Goal: Task Accomplishment & Management: Manage account settings

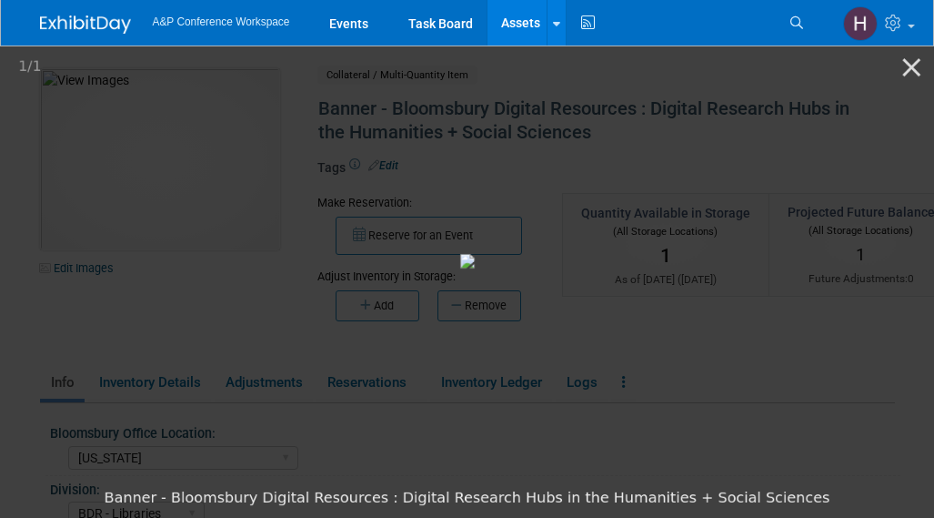
select select "[US_STATE]"
select select "BDR - Libraries"
select select "[PERSON_NAME]"
click at [909, 54] on button "Close gallery" at bounding box center [911, 66] width 45 height 43
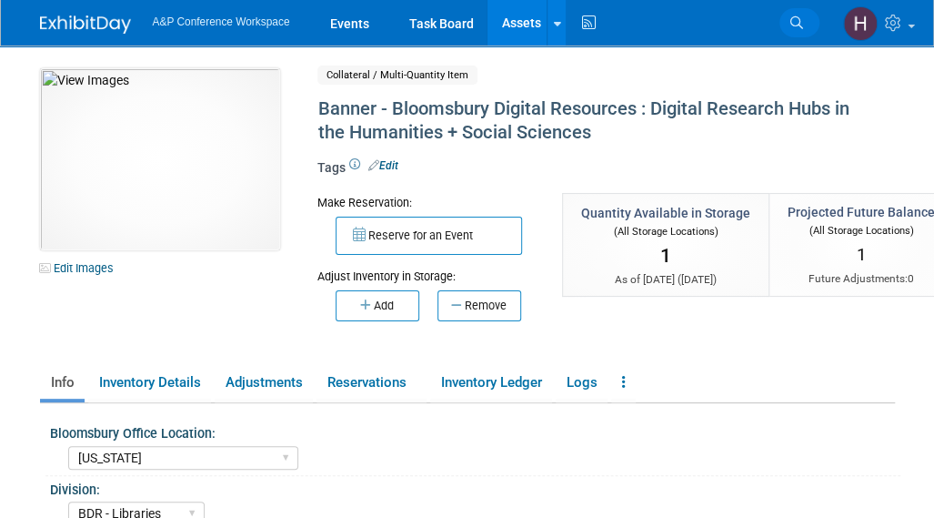
click at [786, 17] on link "Search" at bounding box center [800, 22] width 40 height 29
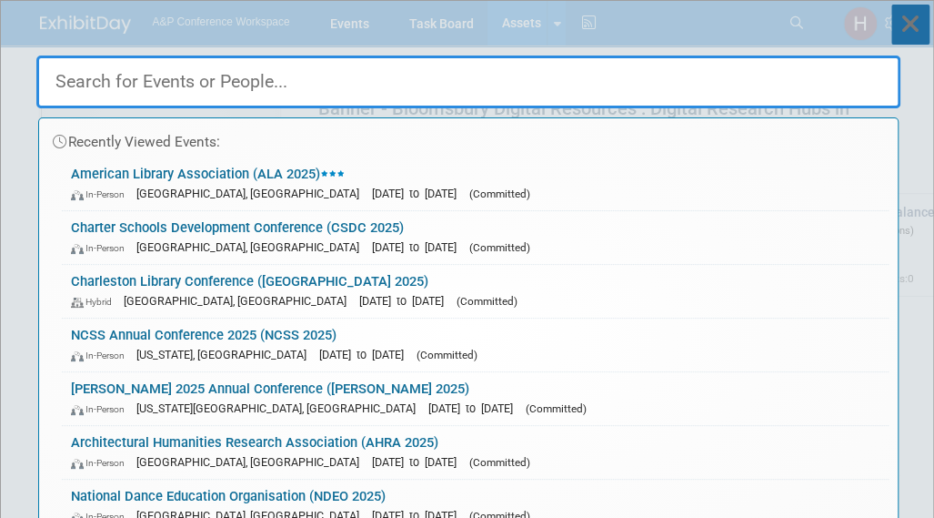
click at [910, 21] on icon at bounding box center [911, 25] width 38 height 40
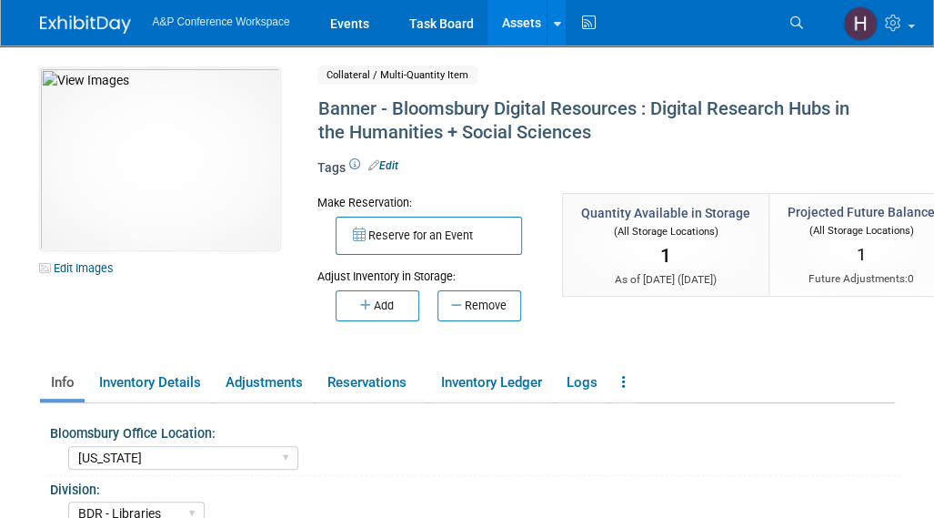
click at [503, 35] on link "Assets" at bounding box center [521, 22] width 66 height 45
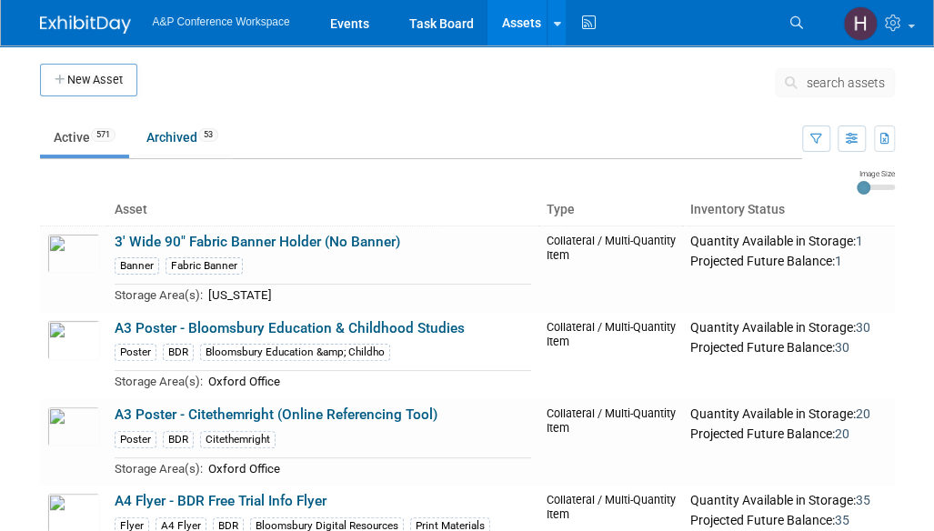
click at [802, 86] on icon at bounding box center [794, 82] width 19 height 13
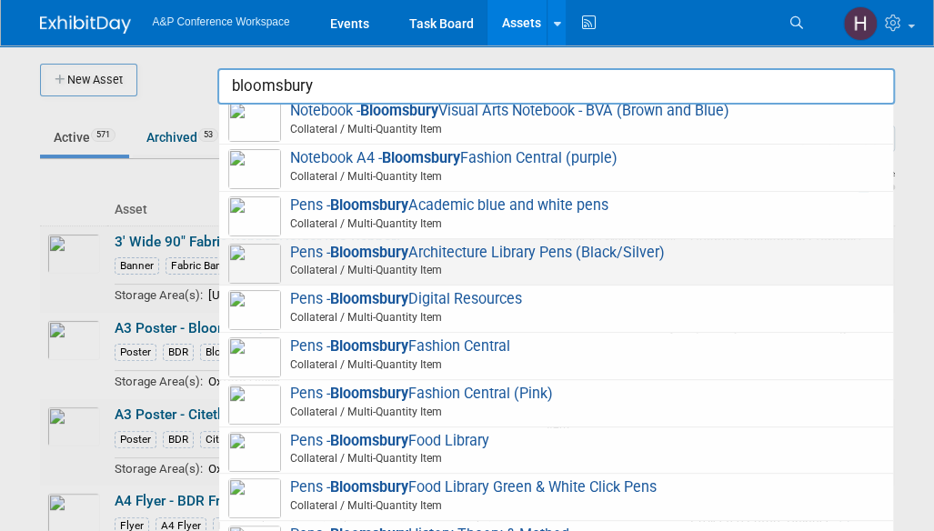
scroll to position [4201, 0]
click at [377, 289] on strong "Bloomsbury" at bounding box center [369, 297] width 78 height 17
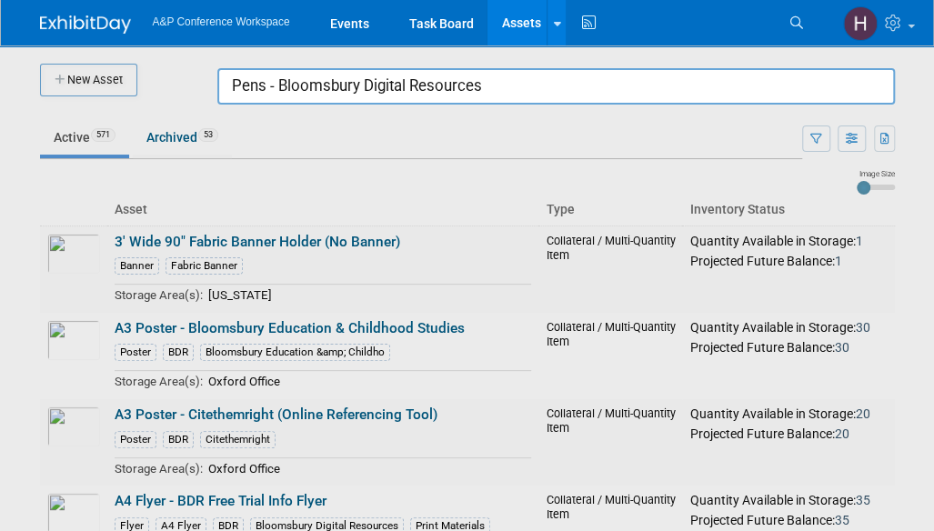
drag, startPoint x: 515, startPoint y: 88, endPoint x: -13, endPoint y: 60, distance: 528.4
click at [0, 60] on html "A&P Conference Workspace Events Task Board Assets New Asset Search Assets Bulk …" at bounding box center [467, 265] width 934 height 531
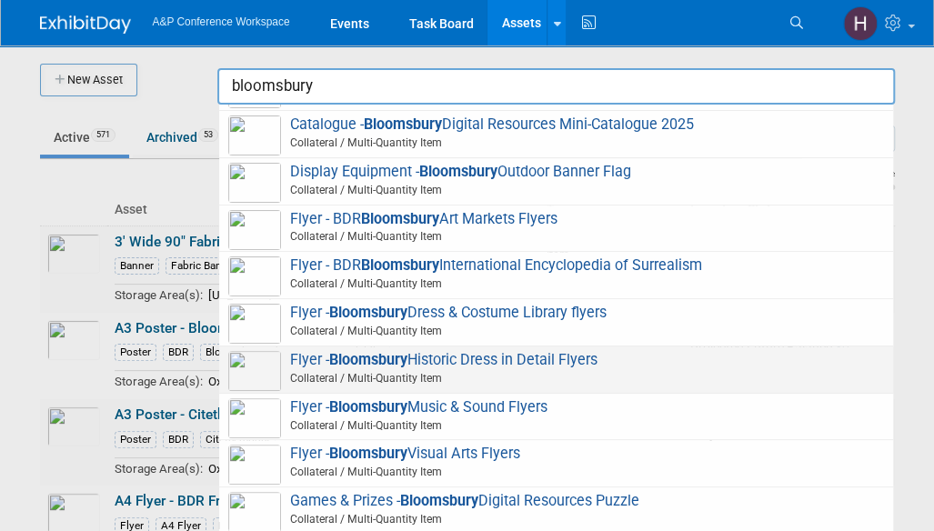
click at [276, 370] on div "A3 Poster - Bloomsbury Education & Childhood Studies Collateral / Multi-Quantit…" at bounding box center [556, 330] width 678 height 451
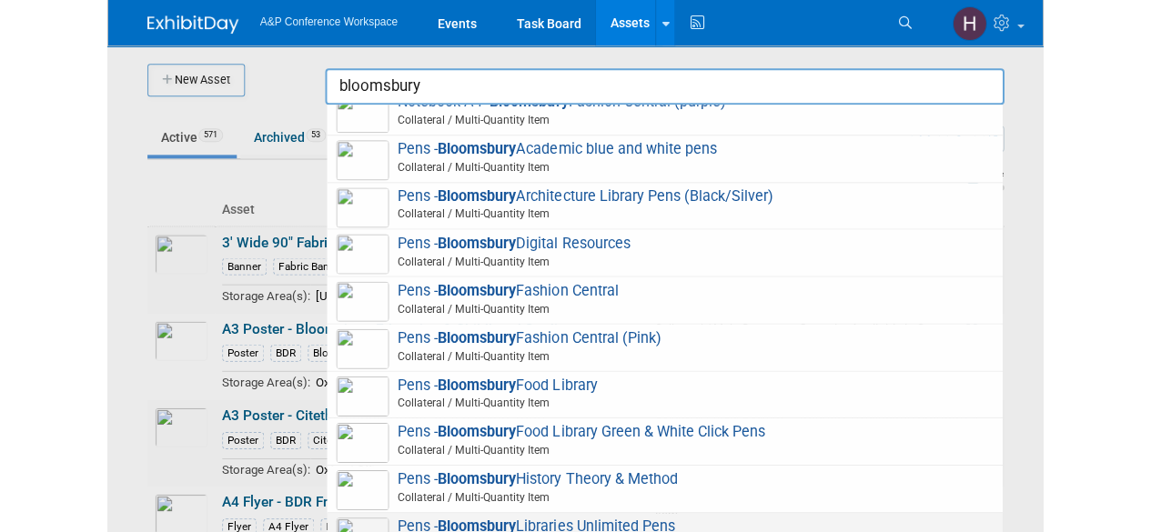
scroll to position [4323, 0]
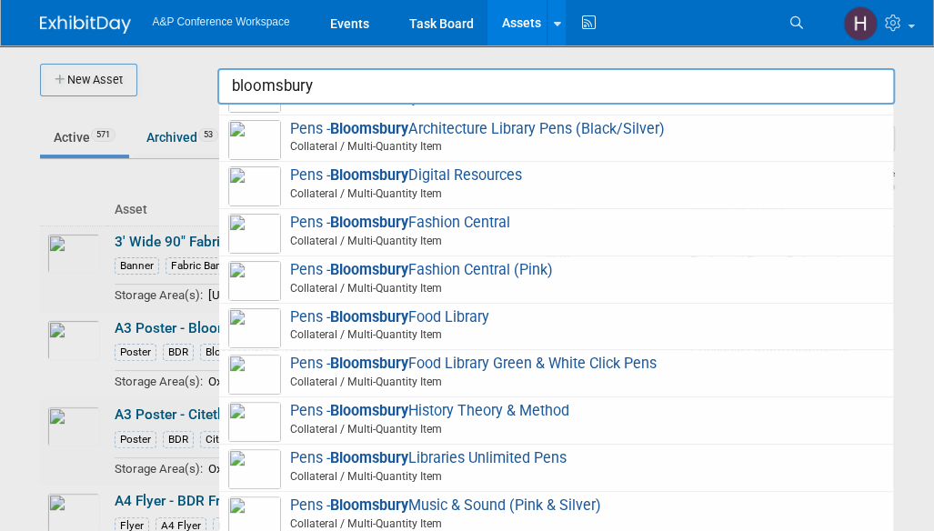
drag, startPoint x: 323, startPoint y: 85, endPoint x: 124, endPoint y: 63, distance: 200.4
click at [200, 76] on body "A&P Conference Workspace Events Task Board Assets New Asset Search Assets Bulk …" at bounding box center [467, 265] width 934 height 531
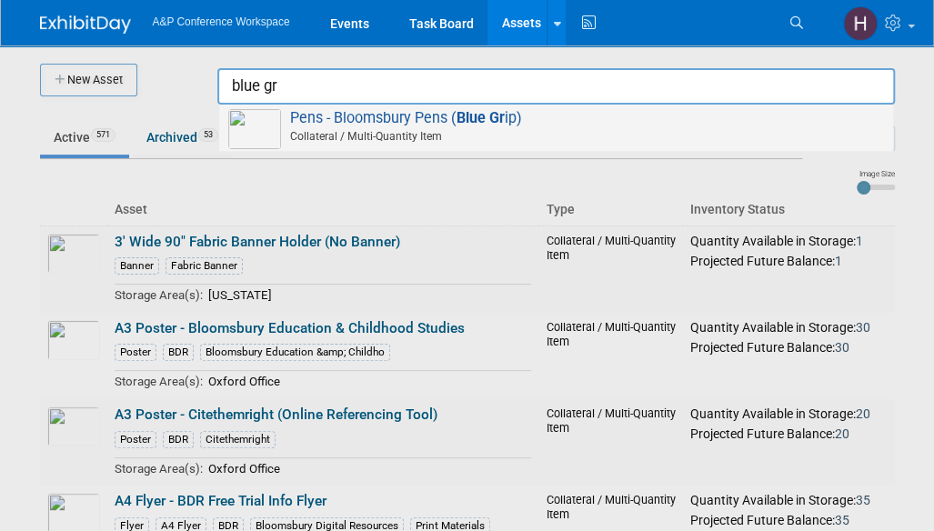
click at [295, 133] on span "Collateral / Multi-Quantity Item" at bounding box center [559, 136] width 651 height 16
type input "Pens - Bloomsbury Pens (Blue Grip)"
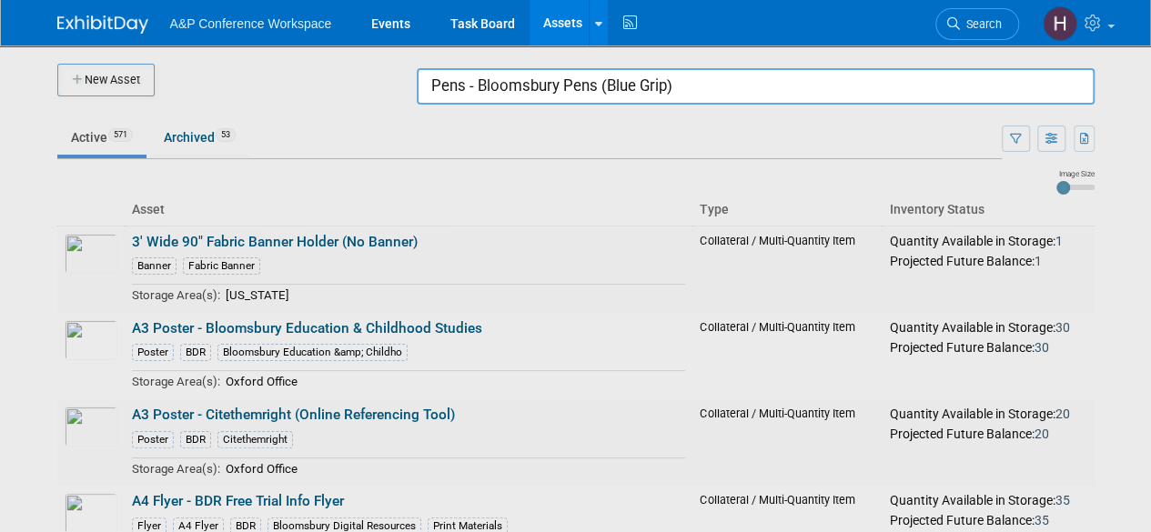
drag, startPoint x: 692, startPoint y: 86, endPoint x: 334, endPoint y: 86, distance: 358.5
click at [334, 86] on body "A&P Conference Workspace Events Task Board Assets New Asset Search Assets Bulk …" at bounding box center [575, 266] width 1151 height 532
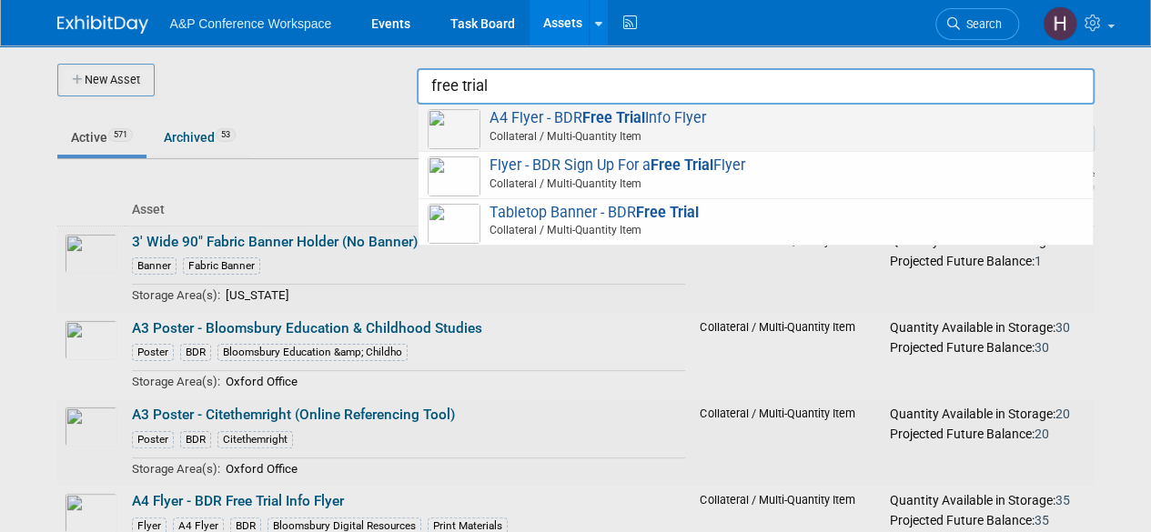
click at [545, 125] on span "A4 Flyer - BDR Free Trial Info Flyer Collateral / Multi-Quantity Item" at bounding box center [756, 127] width 656 height 37
type input "A4 Flyer - BDR Free Trial Info Flyer"
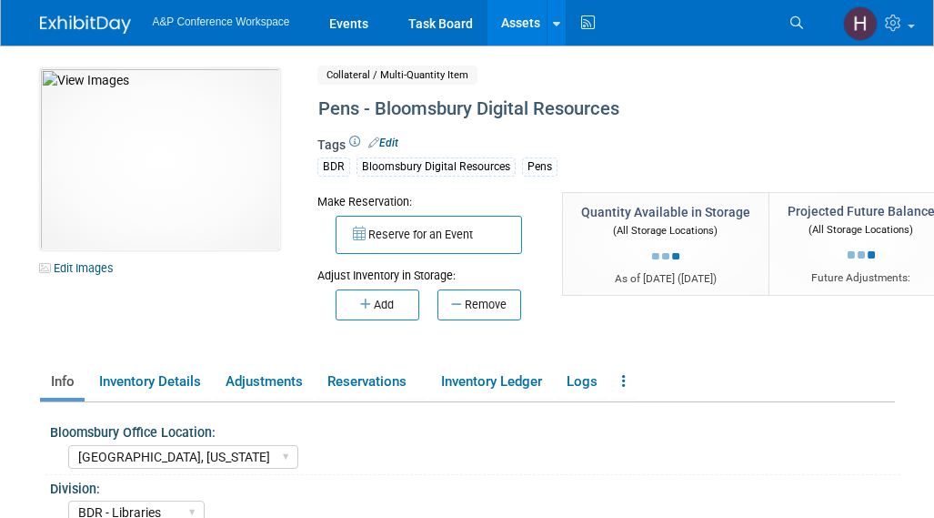
select select "[GEOGRAPHIC_DATA], [US_STATE]"
select select "BDR - Libraries"
select select "[US_STATE]"
select select "BDR - Libraries"
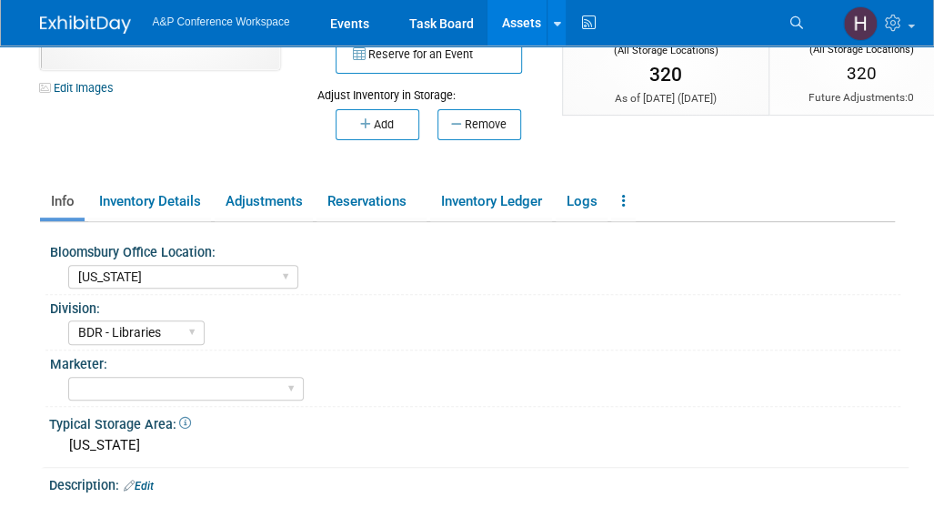
scroll to position [182, 0]
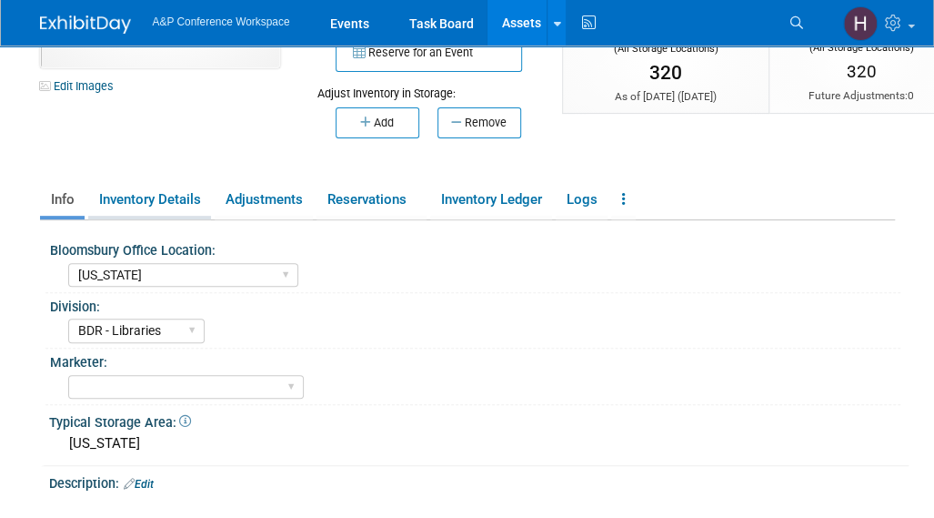
click at [159, 209] on link "Inventory Details" at bounding box center [149, 200] width 123 height 32
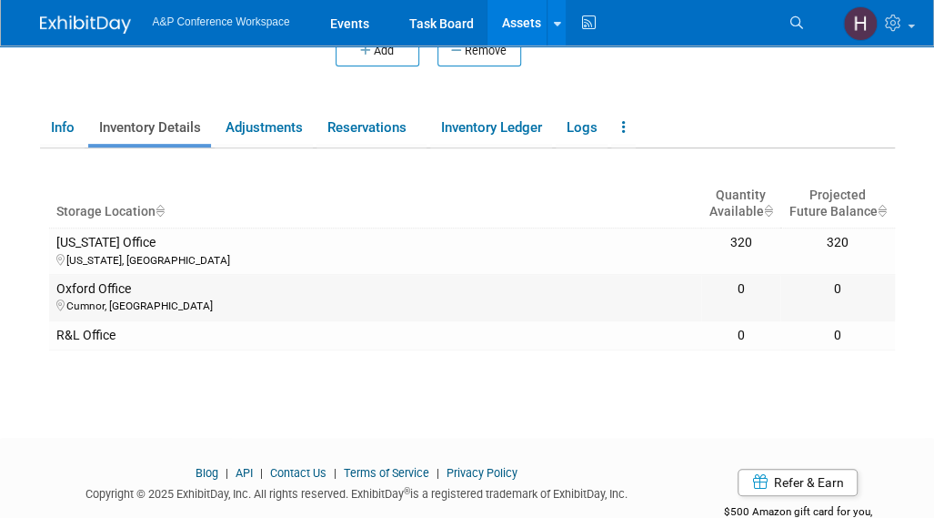
scroll to position [255, 0]
click at [484, 119] on link "Inventory Ledger" at bounding box center [491, 127] width 122 height 32
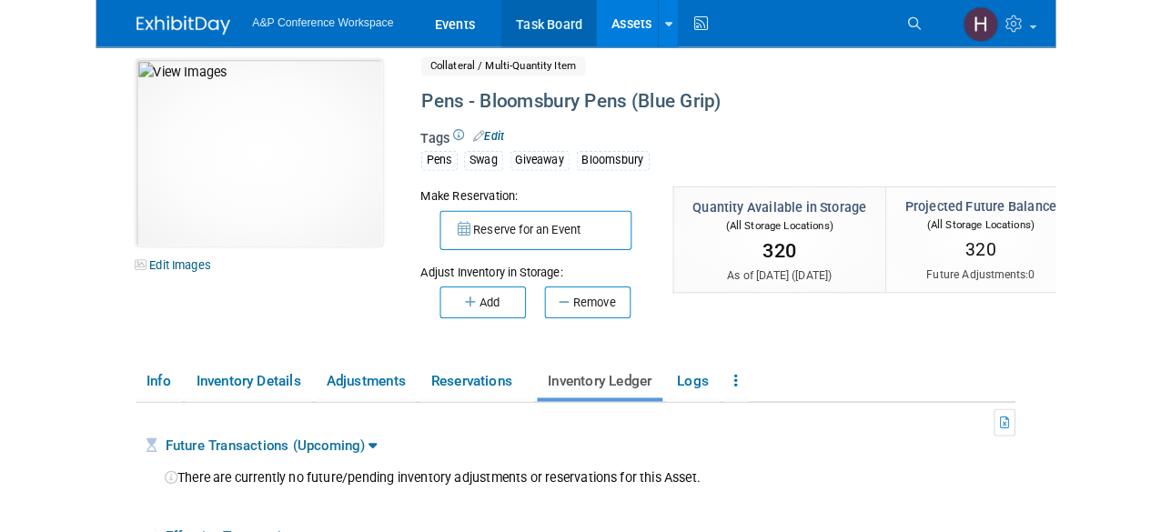
scroll to position [11, 0]
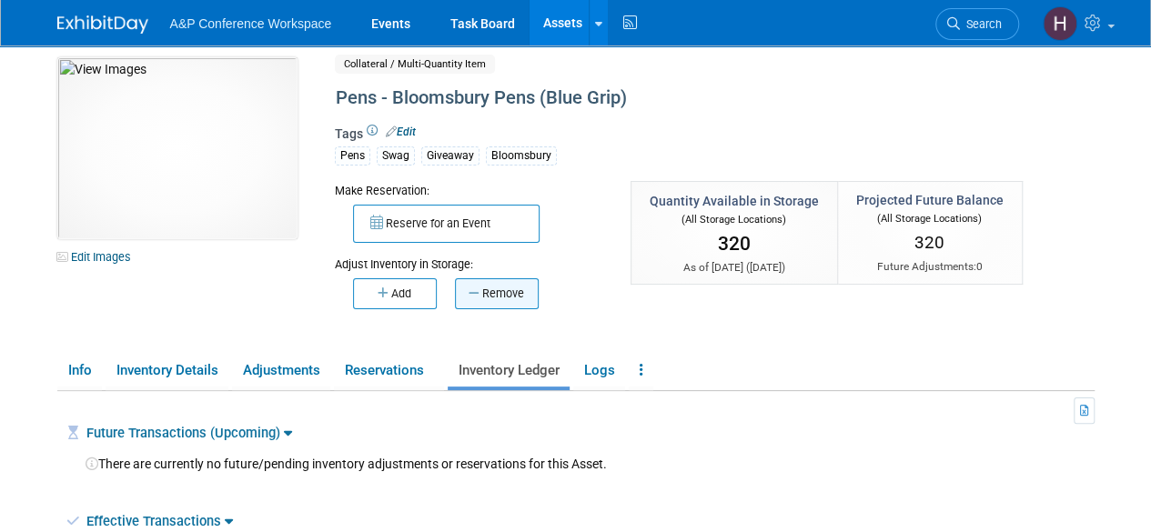
click at [528, 302] on button "Remove" at bounding box center [497, 293] width 84 height 31
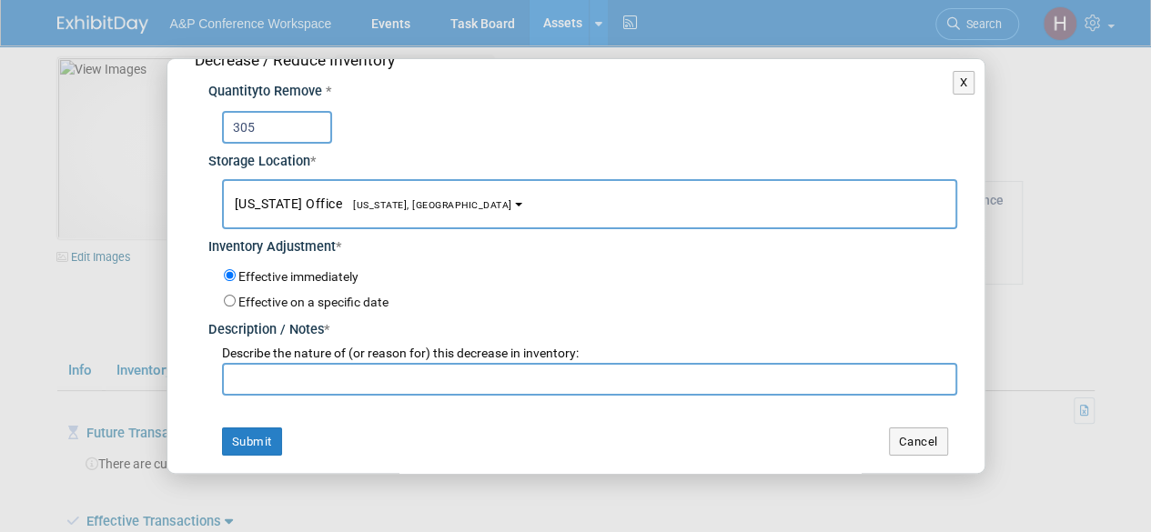
scroll to position [25, 0]
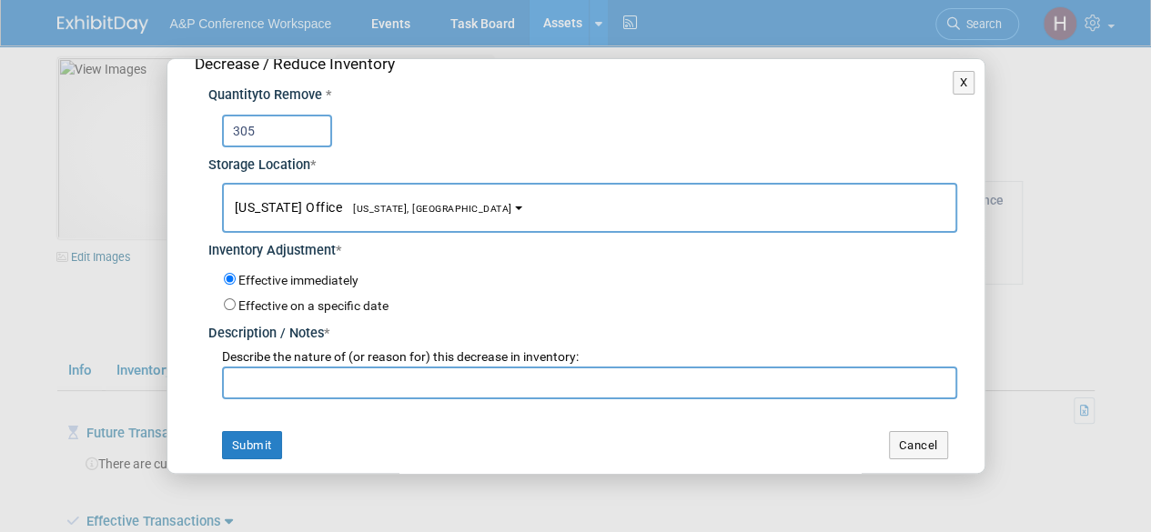
type input "305"
click at [482, 406] on div "Decrease / Reduce Inventory Quantity to Remove * 305 Storage Location * New Yor…" at bounding box center [575, 256] width 817 height 445
click at [419, 372] on input "text" at bounding box center [589, 383] width 735 height 33
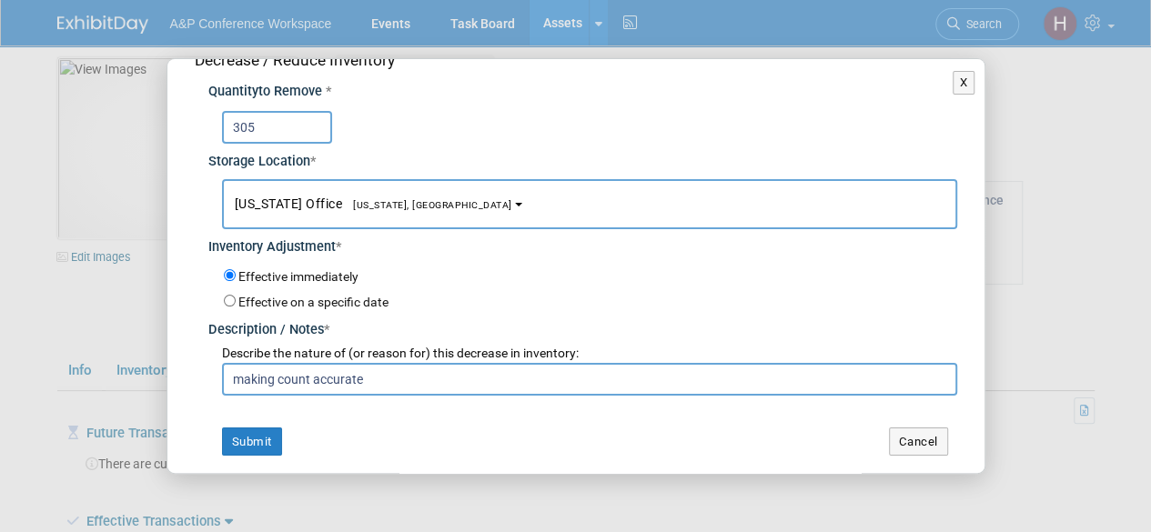
scroll to position [28, 0]
type input "making count accurate"
click at [224, 432] on button "Submit" at bounding box center [252, 443] width 60 height 29
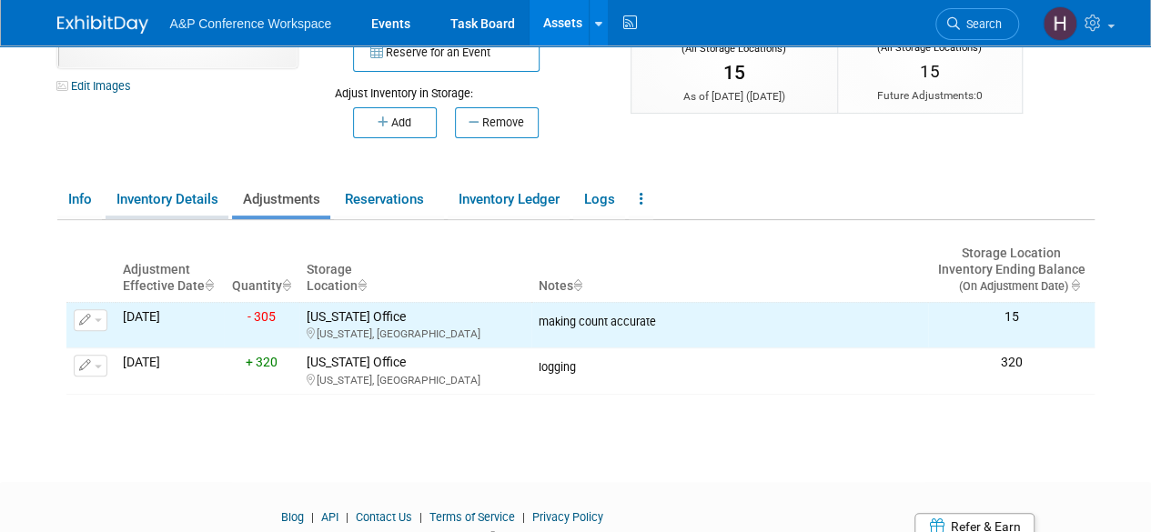
scroll to position [187, 0]
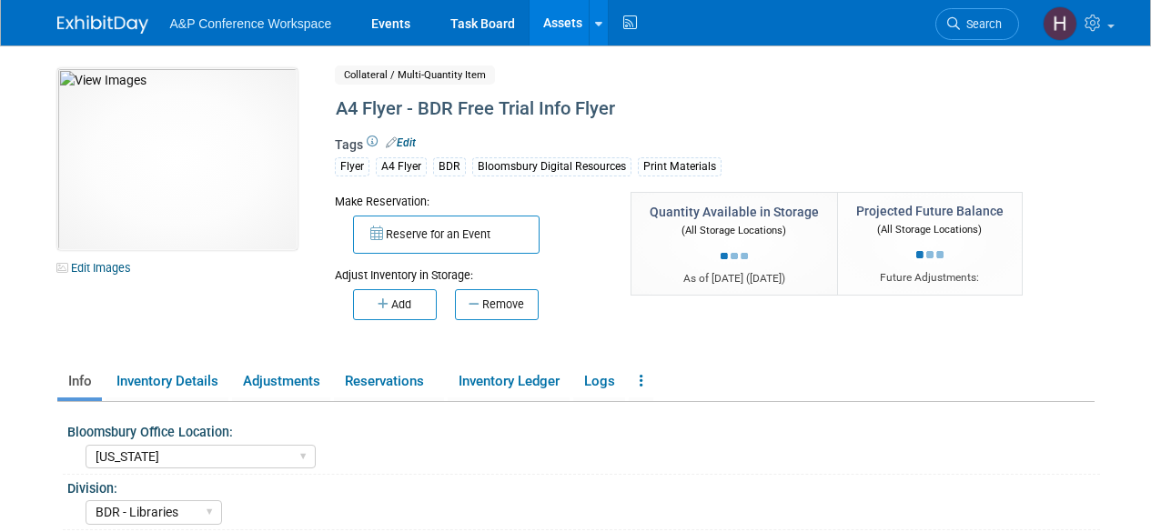
select select "[US_STATE]"
select select "BDR - Libraries"
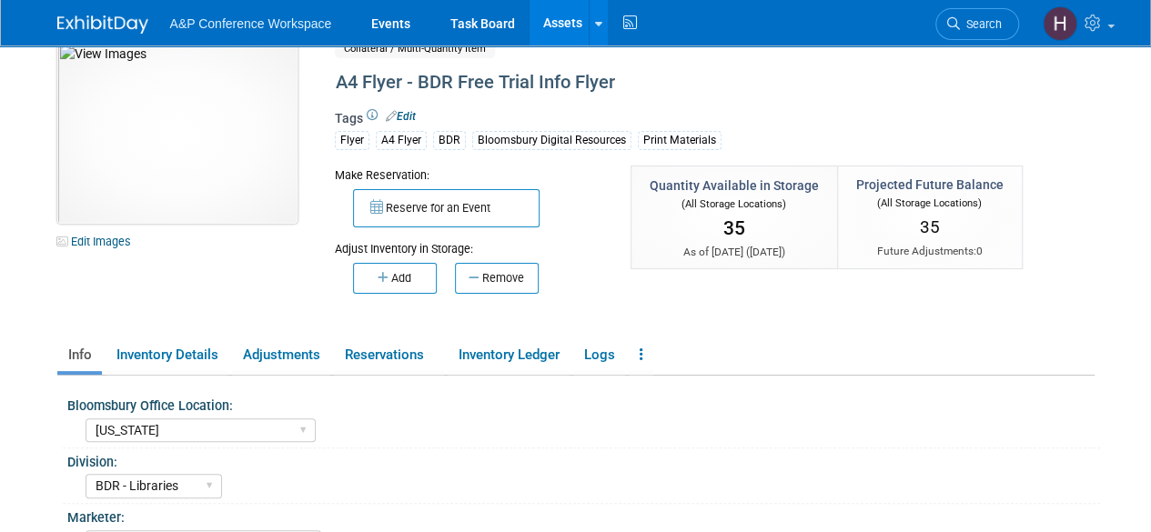
scroll to position [25, 0]
click at [214, 112] on img at bounding box center [177, 134] width 240 height 182
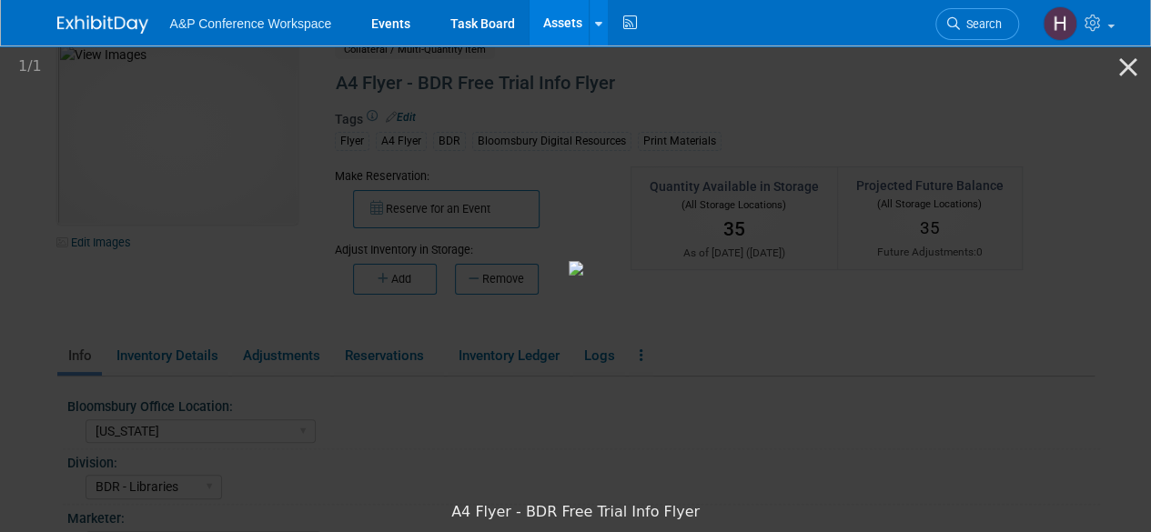
click at [244, 183] on picture at bounding box center [575, 268] width 1151 height 450
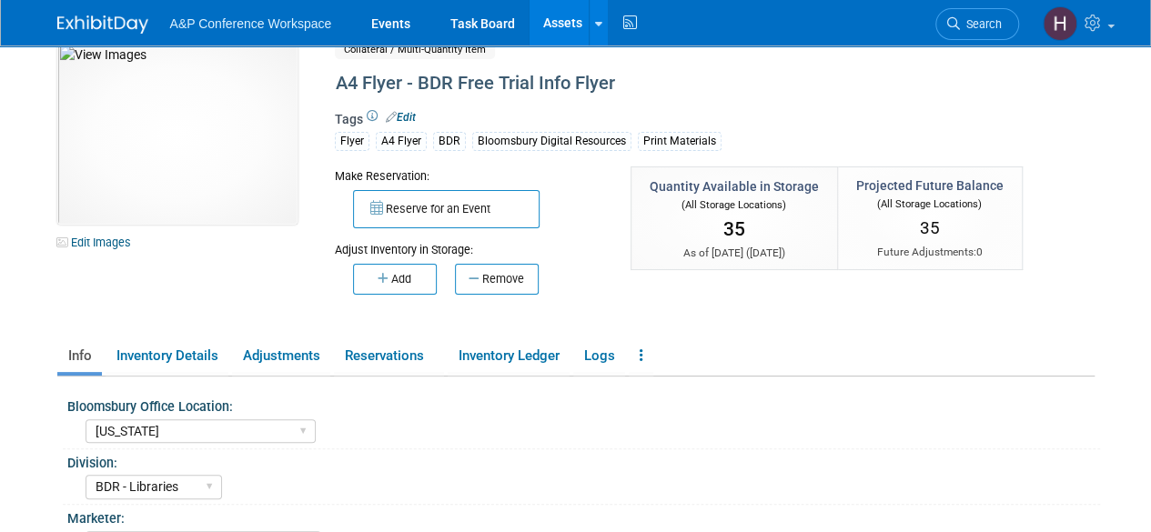
scroll to position [0, 0]
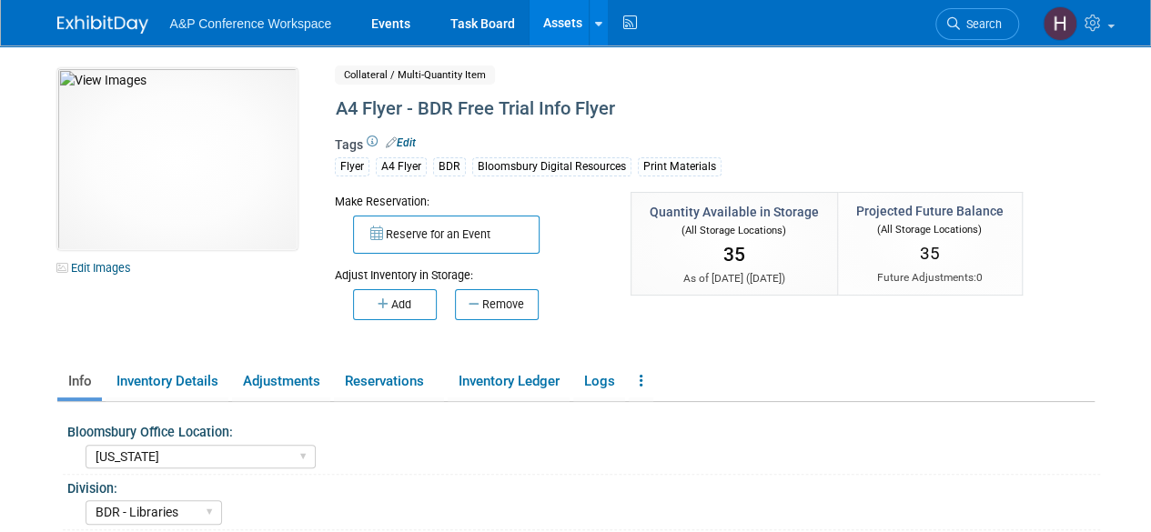
click at [1141, 257] on body "A&P Conference Workspace Events Task Board Assets New Asset" at bounding box center [575, 266] width 1151 height 532
click at [806, 97] on div "A4 Flyer - BDR Free Trial Info Flyer" at bounding box center [673, 109] width 688 height 33
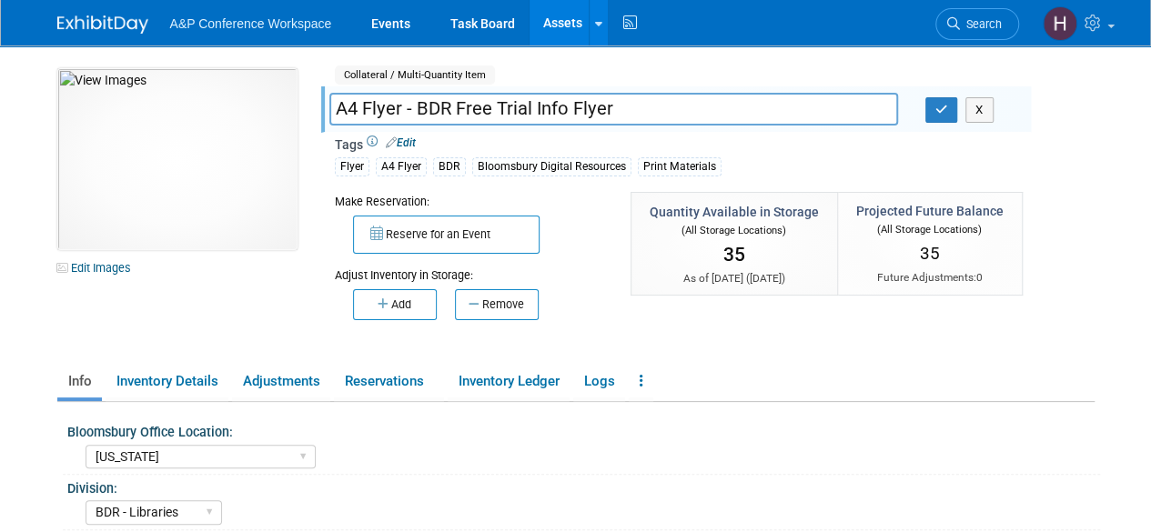
click at [544, 30] on link "Assets" at bounding box center [563, 22] width 66 height 45
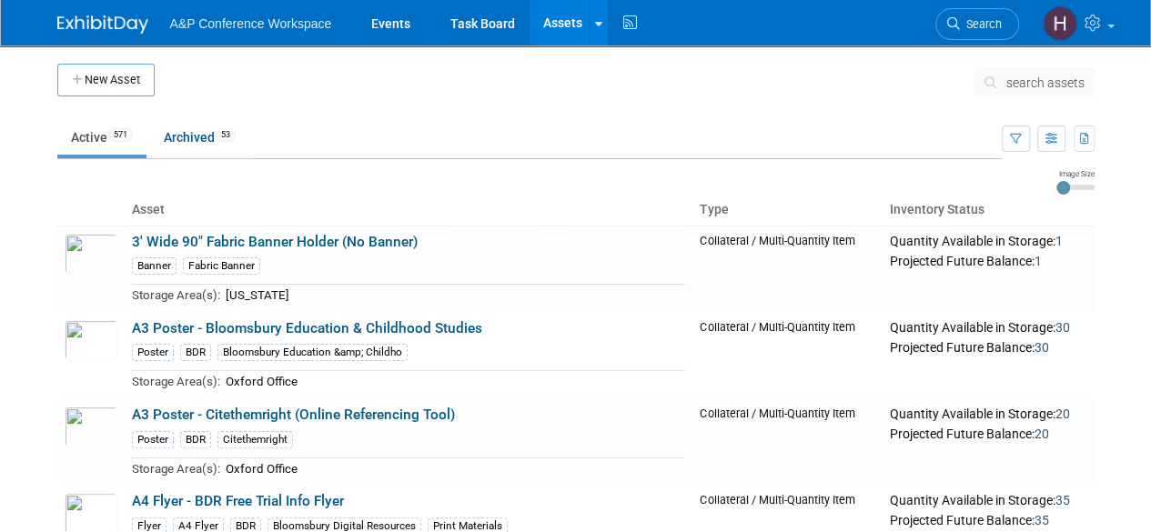
click at [978, 5] on li "Search" at bounding box center [977, 22] width 84 height 45
click at [970, 14] on link "Search" at bounding box center [977, 24] width 84 height 32
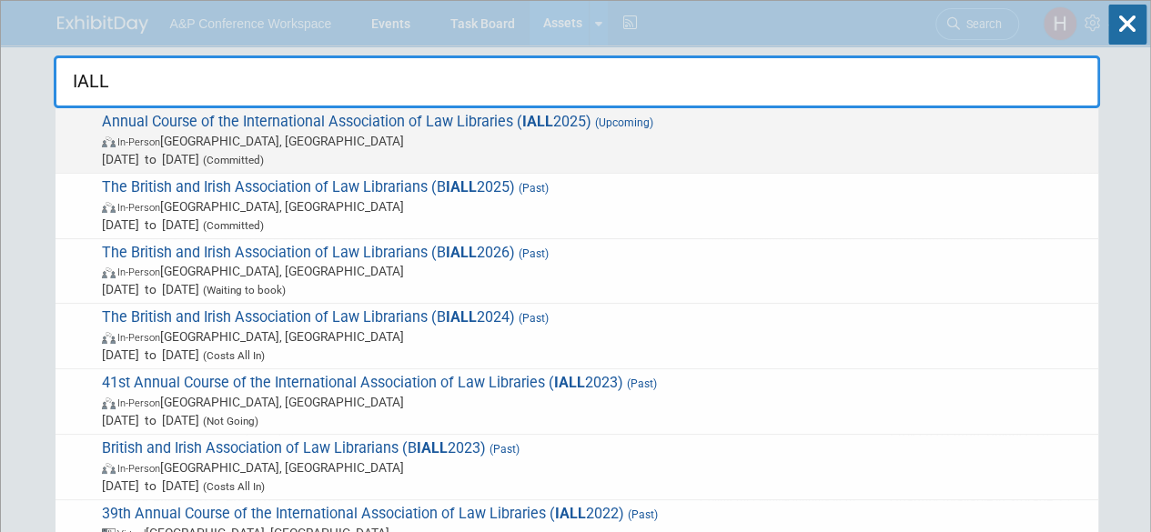
type input "IALL"
click at [858, 135] on span "In-Person [GEOGRAPHIC_DATA], [GEOGRAPHIC_DATA]" at bounding box center [595, 141] width 987 height 18
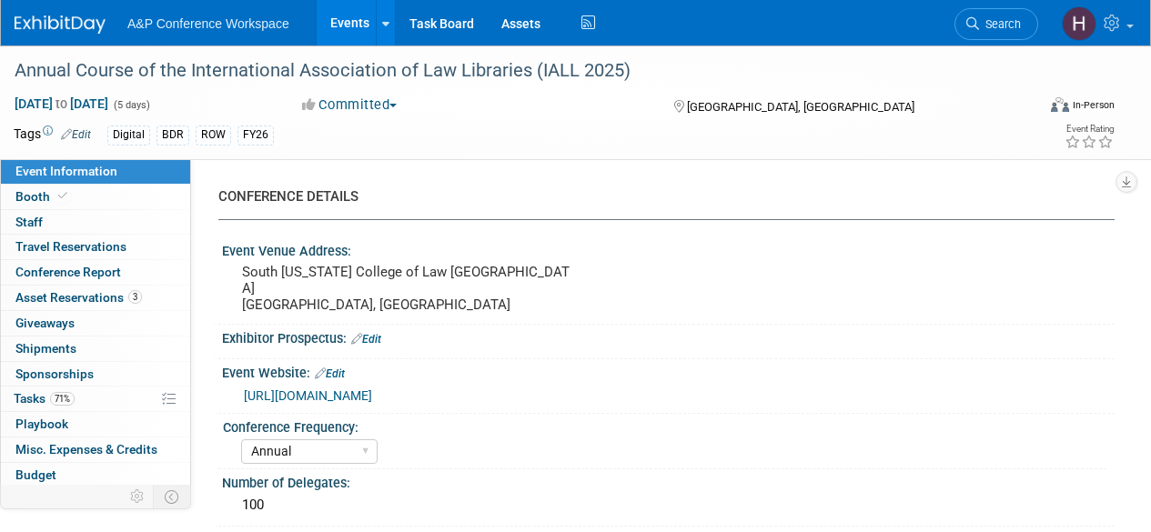
select select "Annual"
select select "Level 2"
select select "In-Person Booth"
select select "Libraries"
select select "Bloomsbury Digital Resources"
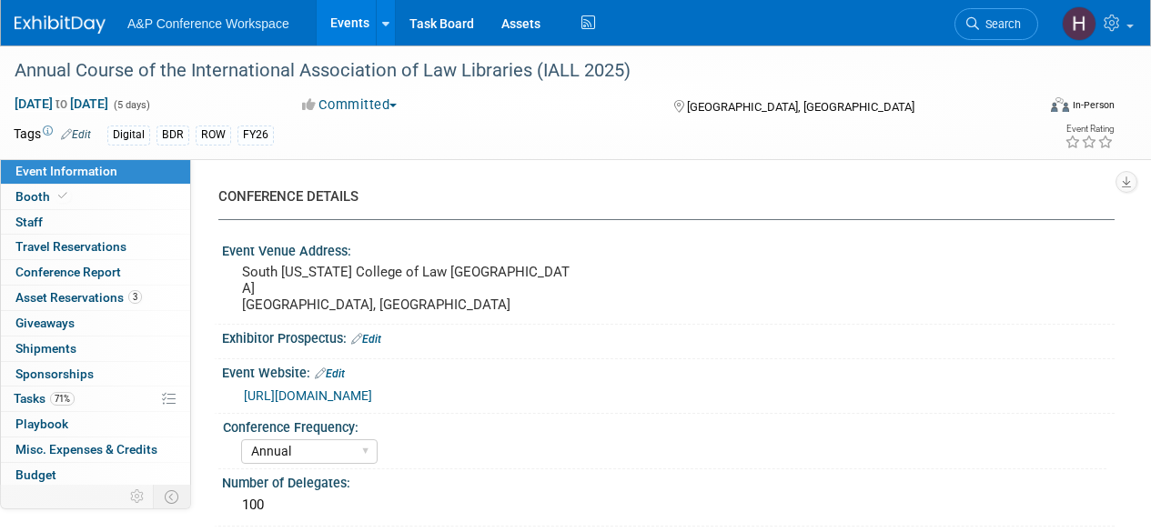
select select "[PERSON_NAME]"
select select "BDR Product Awareness and Trial Generation​"
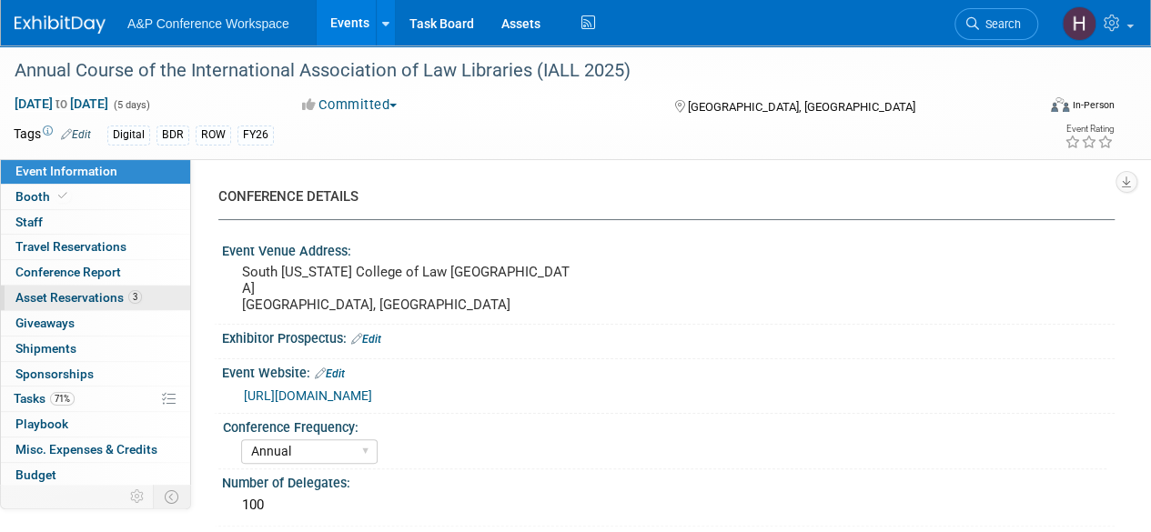
click at [128, 301] on span "Asset Reservations 3" at bounding box center [78, 297] width 126 height 15
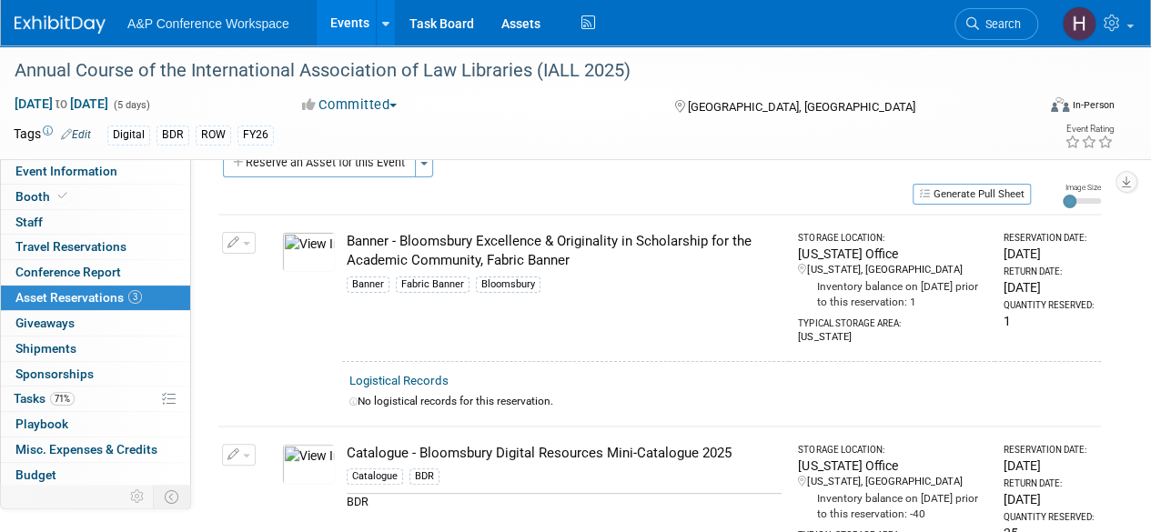
scroll to position [33, 0]
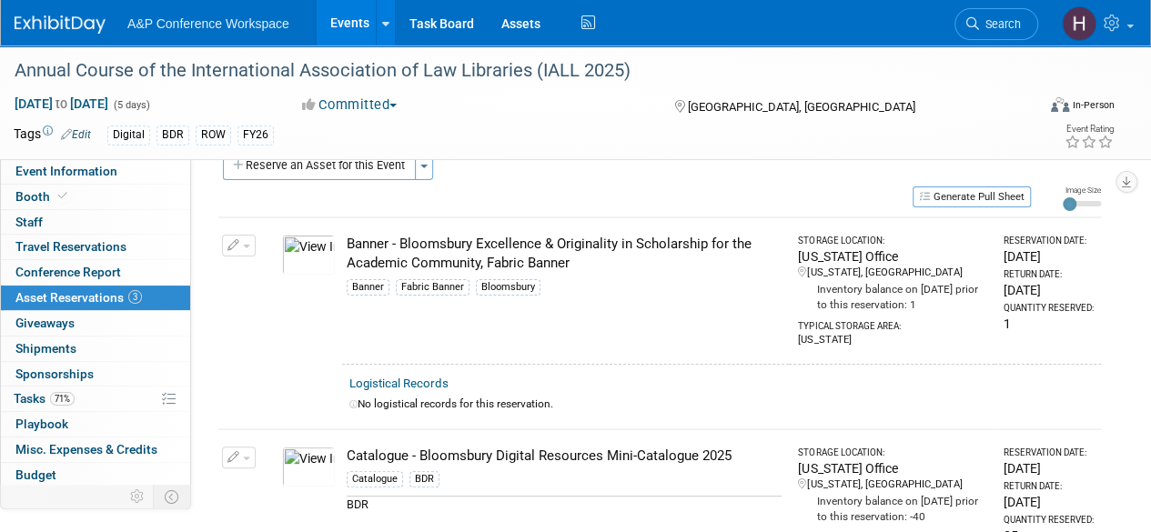
click at [806, 109] on div "[GEOGRAPHIC_DATA], [GEOGRAPHIC_DATA]" at bounding box center [798, 106] width 255 height 22
click at [311, 257] on img at bounding box center [308, 255] width 53 height 40
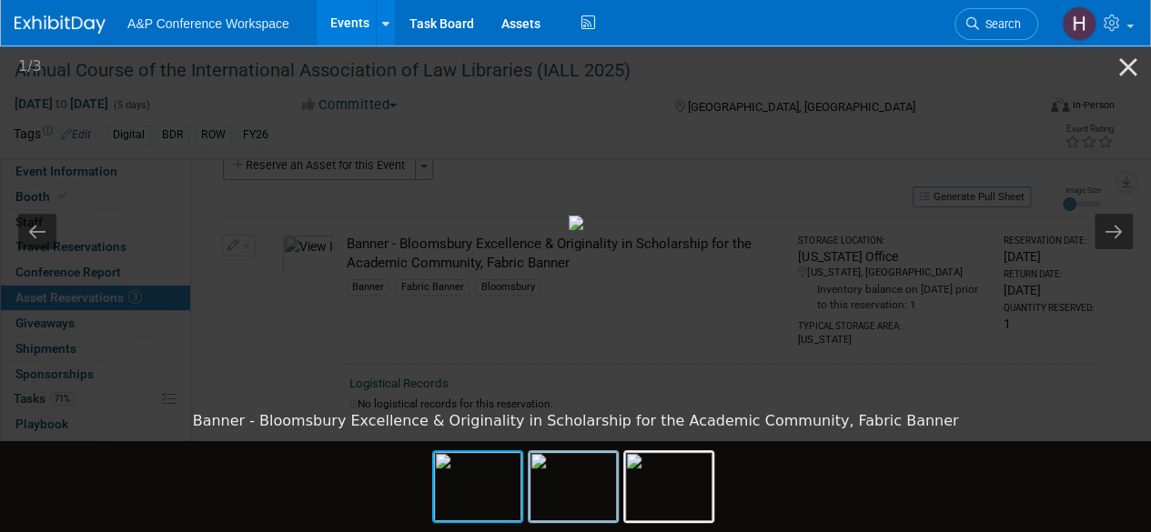
click at [560, 489] on img at bounding box center [573, 486] width 87 height 69
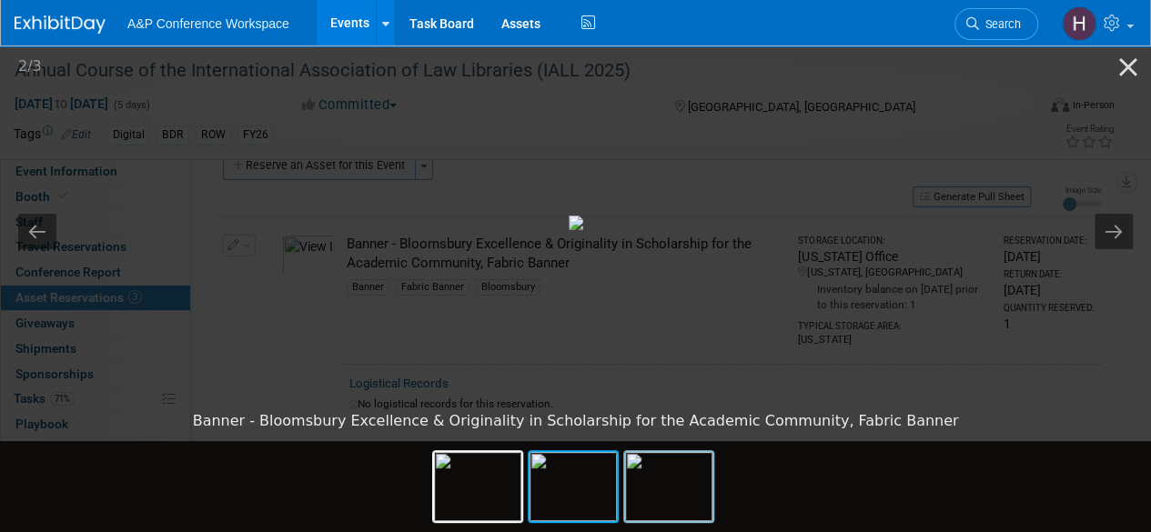
click at [661, 502] on img at bounding box center [668, 486] width 87 height 69
click at [650, 493] on img at bounding box center [668, 486] width 87 height 69
